Goal: Find specific page/section: Find specific page/section

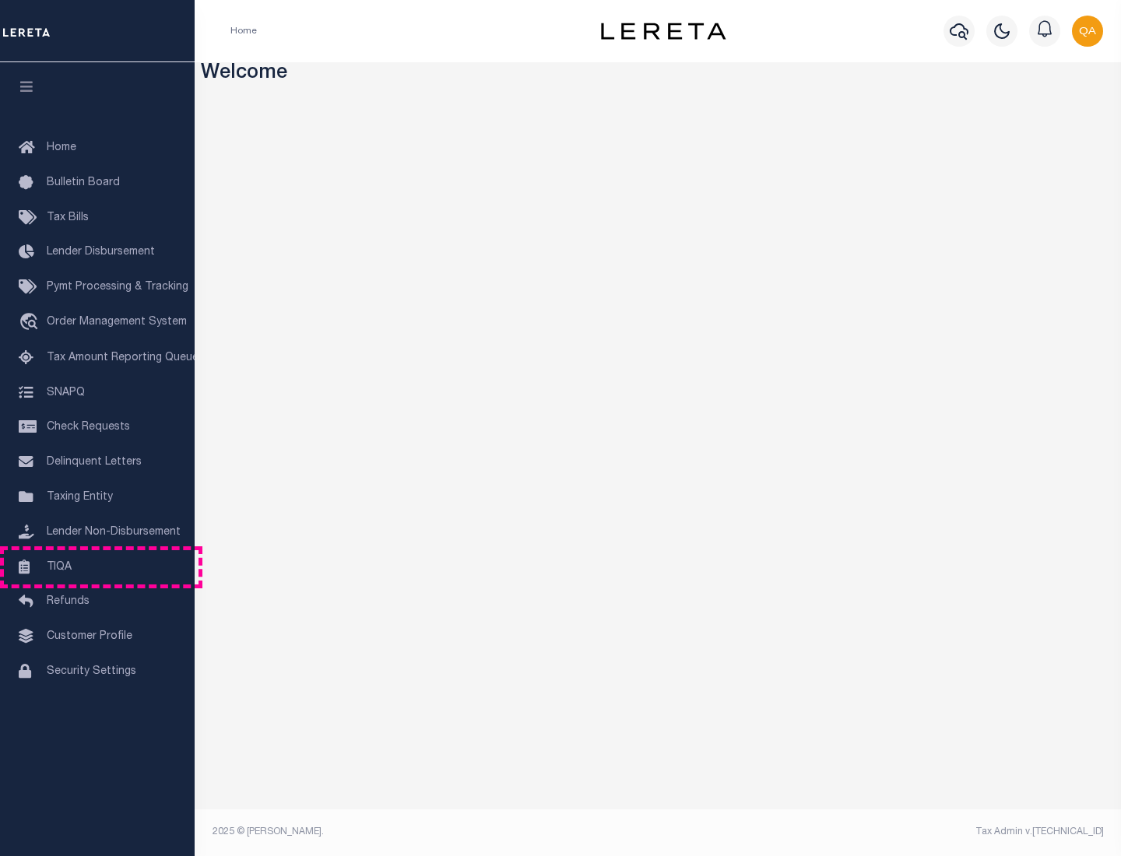
click at [97, 567] on link "TIQA" at bounding box center [97, 567] width 195 height 35
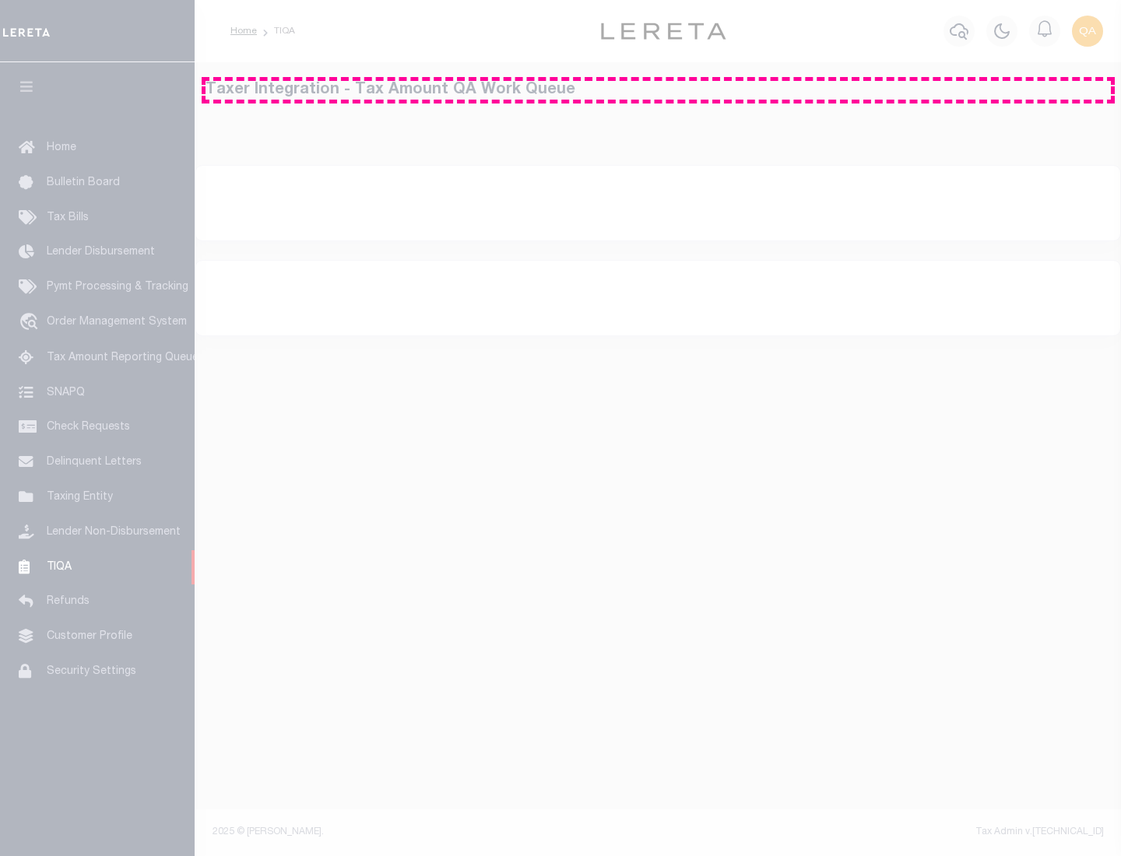
select select "200"
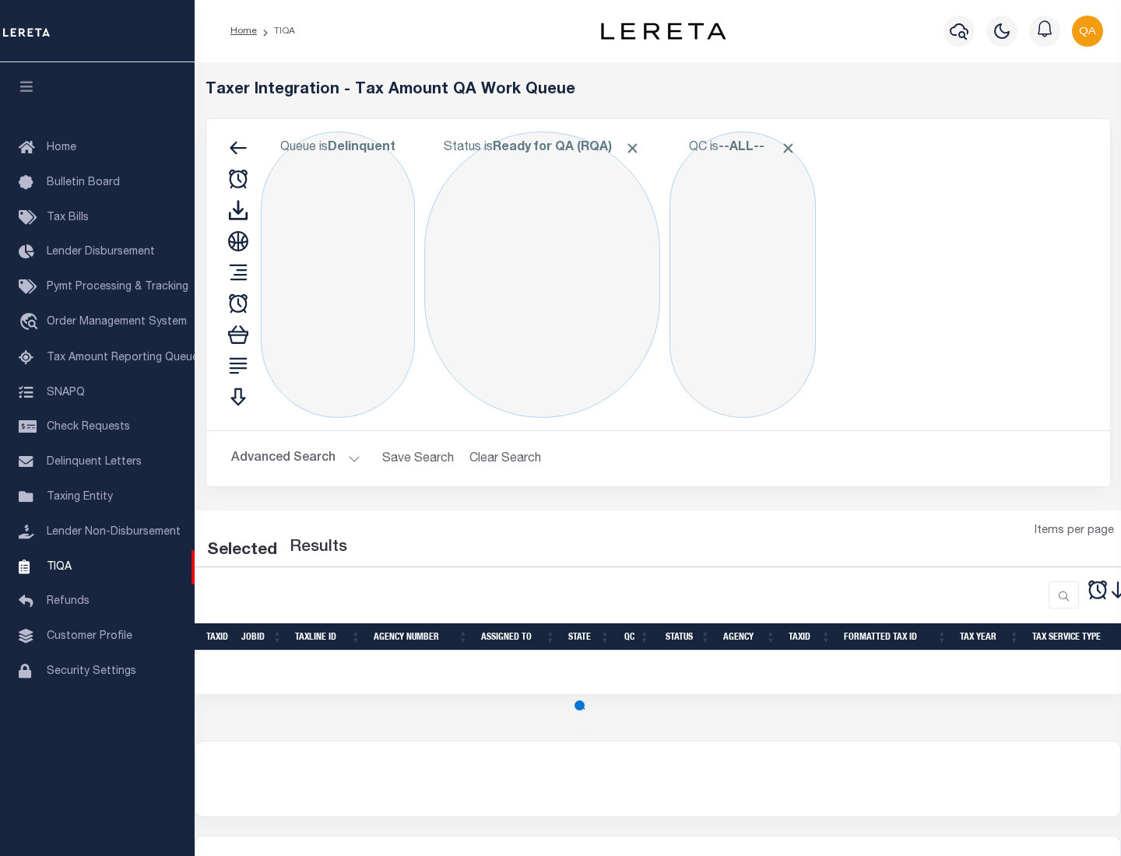
select select "200"
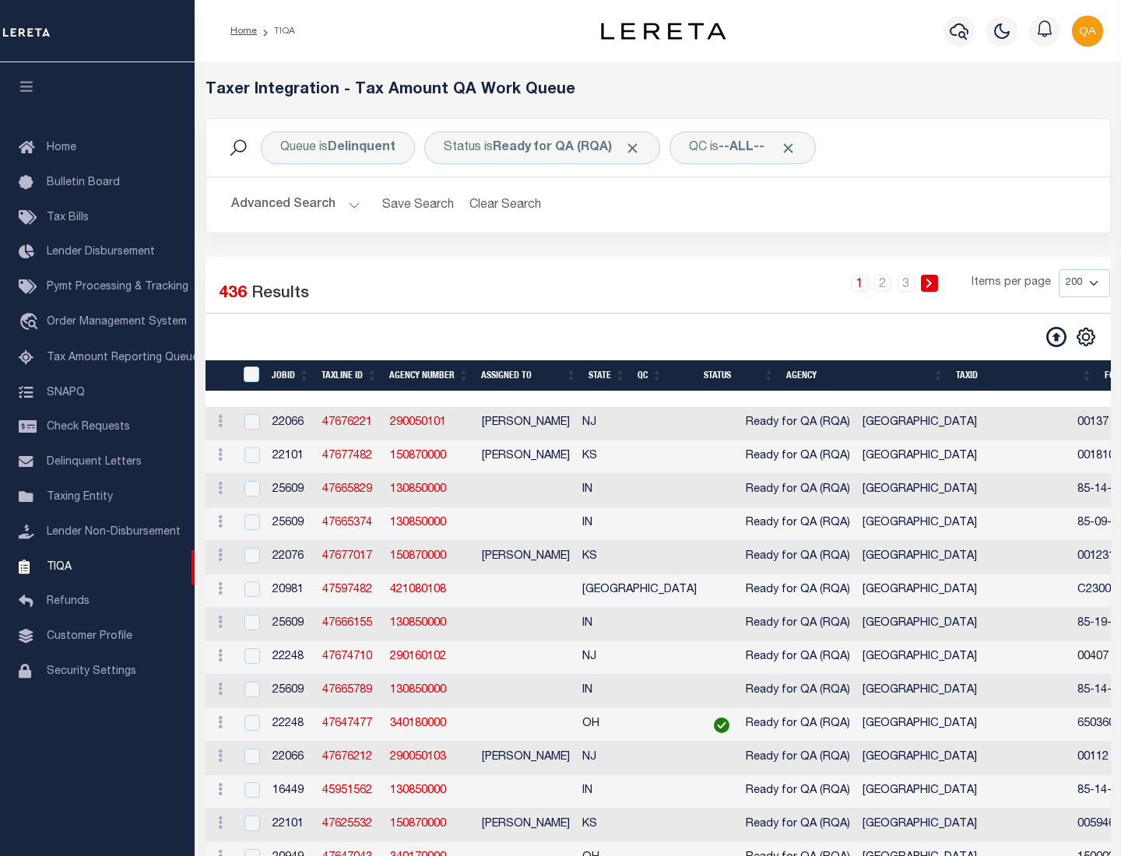
click at [638, 148] on span "Click to Remove" at bounding box center [632, 148] width 16 height 16
